Goal: Task Accomplishment & Management: Use online tool/utility

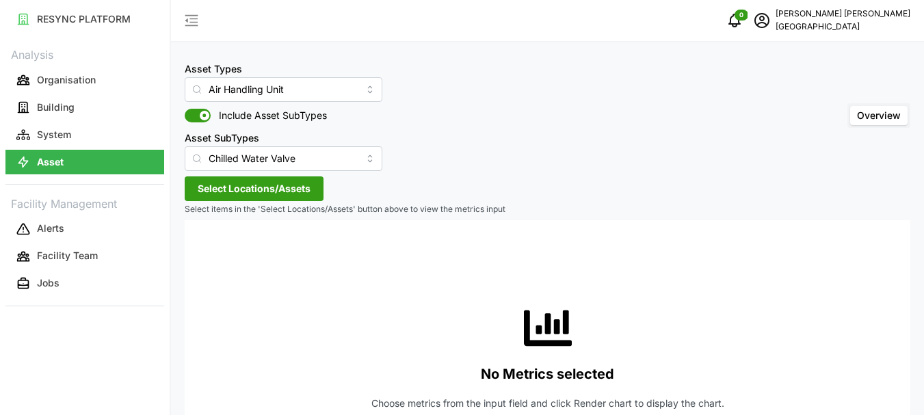
click at [263, 188] on span "Select Locations/Assets" at bounding box center [254, 188] width 113 height 23
click at [274, 190] on span "Select Locations/Assets" at bounding box center [254, 188] width 113 height 23
click at [233, 183] on span "Select Locations/Assets" at bounding box center [254, 188] width 113 height 23
click at [229, 185] on span "Select Locations/Assets" at bounding box center [254, 188] width 113 height 23
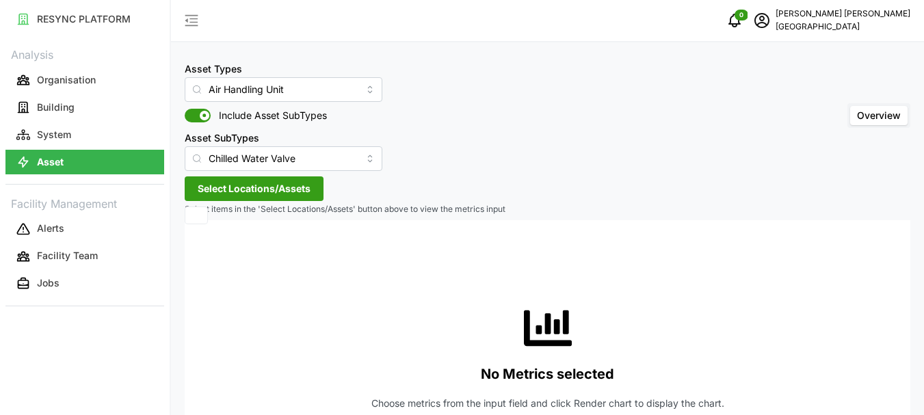
click at [229, 185] on span "Select Locations/Assets" at bounding box center [254, 188] width 113 height 23
click at [229, 185] on button "Select Locations/Assets" at bounding box center [254, 189] width 139 height 25
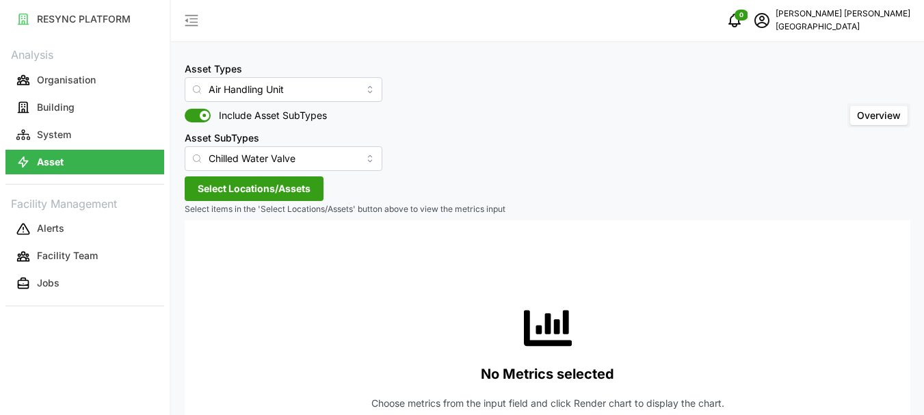
click at [229, 185] on span "Select Locations/Assets" at bounding box center [254, 188] width 113 height 23
click at [234, 186] on span "Select Locations/Assets" at bounding box center [254, 188] width 113 height 23
drag, startPoint x: 889, startPoint y: 112, endPoint x: 878, endPoint y: 109, distance: 10.5
click at [888, 112] on span "Overview" at bounding box center [879, 115] width 44 height 12
click at [850, 106] on input "Overview" at bounding box center [850, 106] width 0 height 0
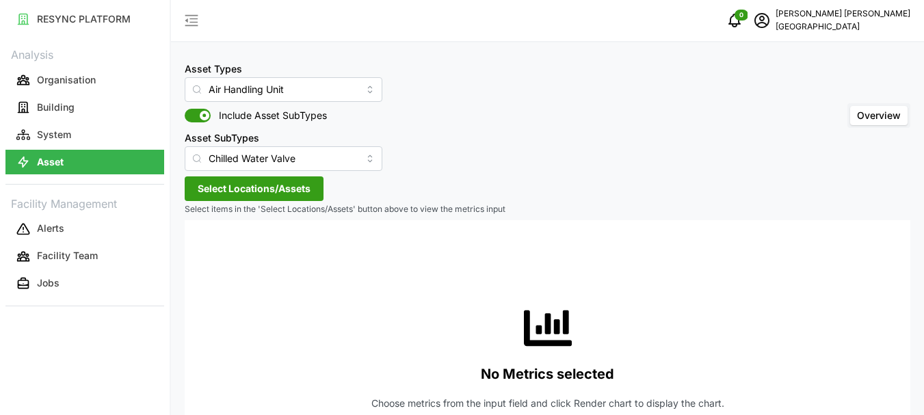
drag, startPoint x: 285, startPoint y: 183, endPoint x: 670, endPoint y: 172, distance: 384.6
click at [286, 183] on span "Select Locations/Assets" at bounding box center [254, 188] width 113 height 23
